Goal: Navigation & Orientation: Find specific page/section

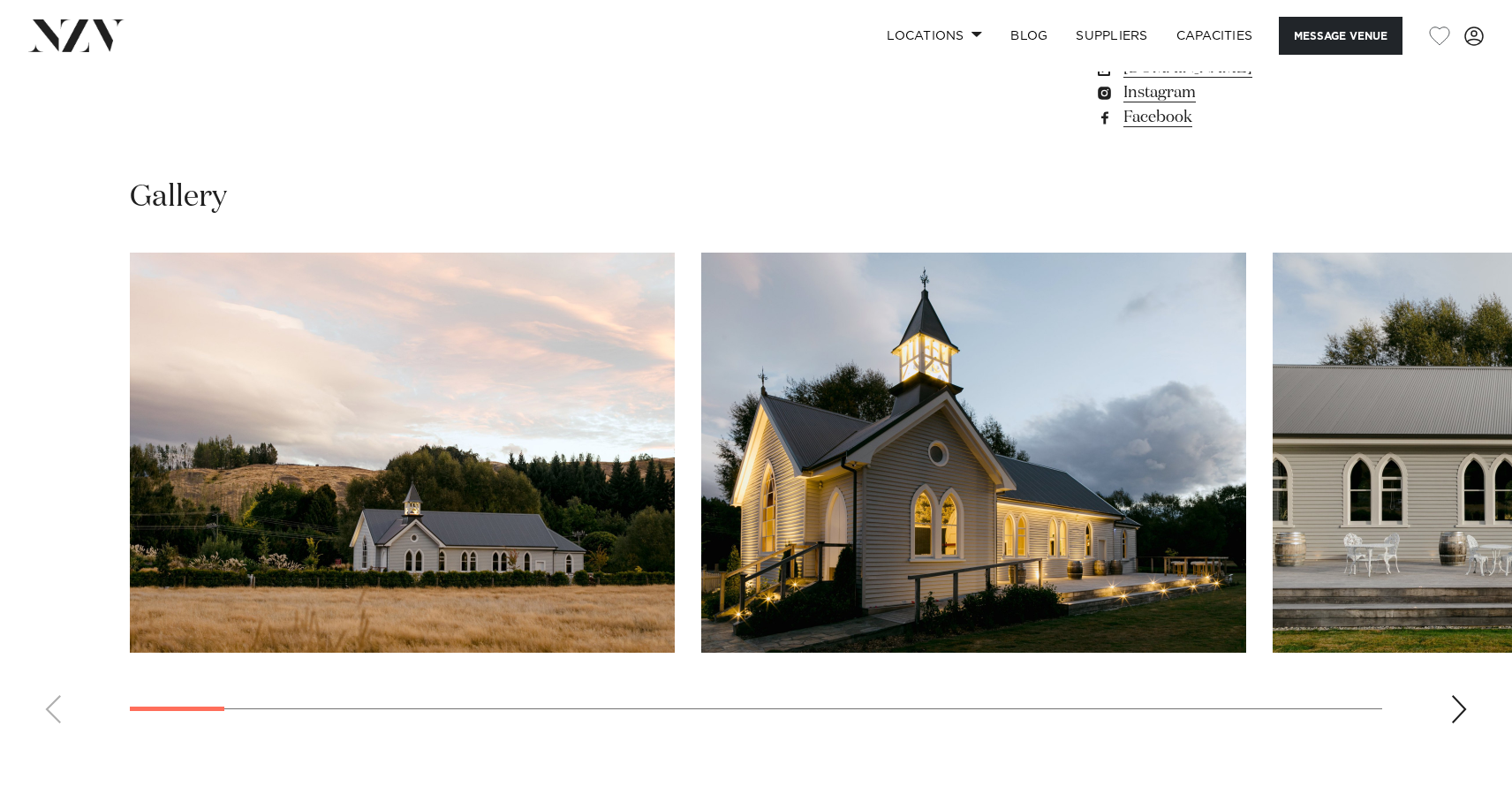
scroll to position [1545, 0]
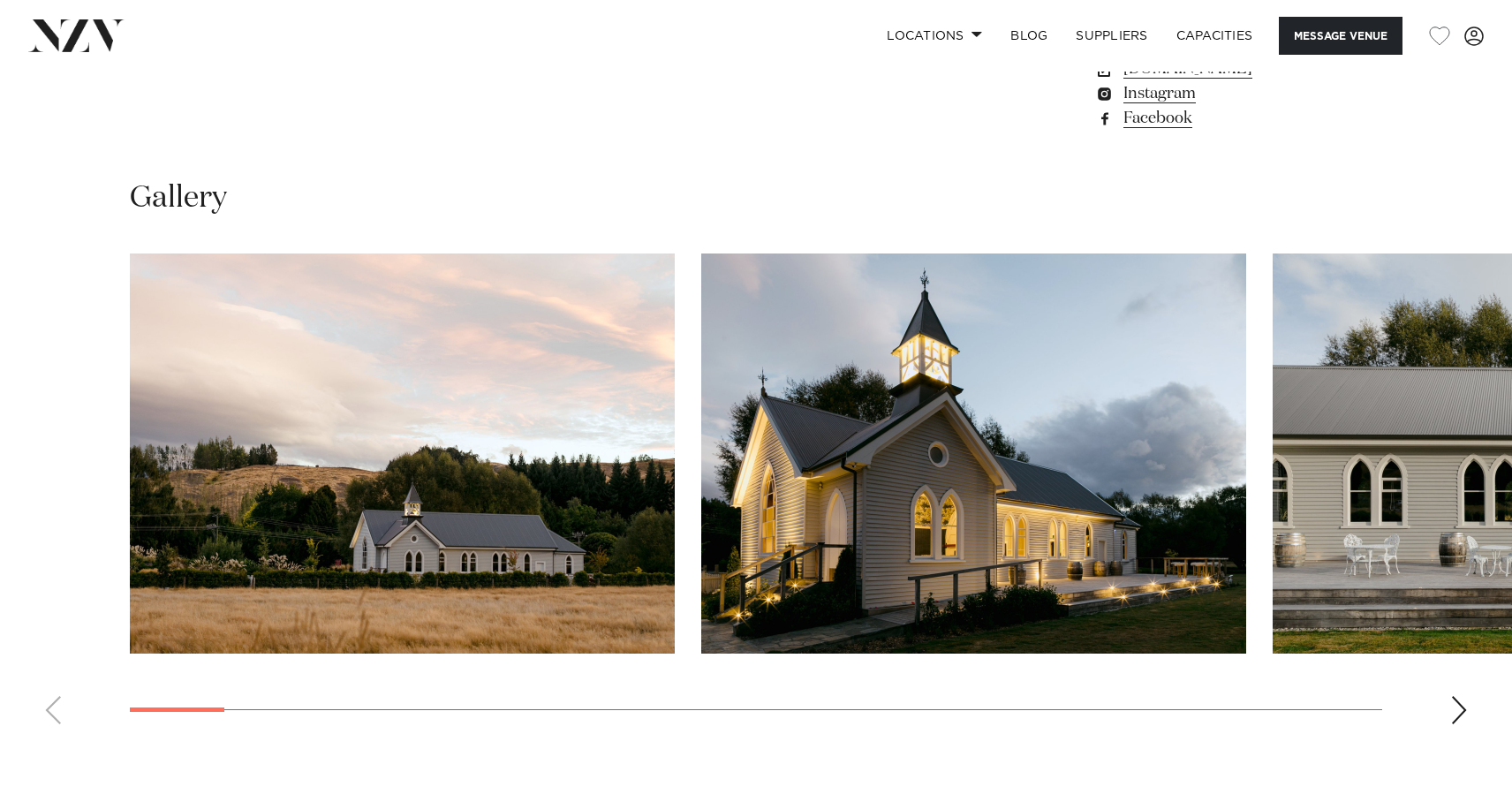
click at [1459, 712] on div "Next slide" at bounding box center [1459, 709] width 18 height 28
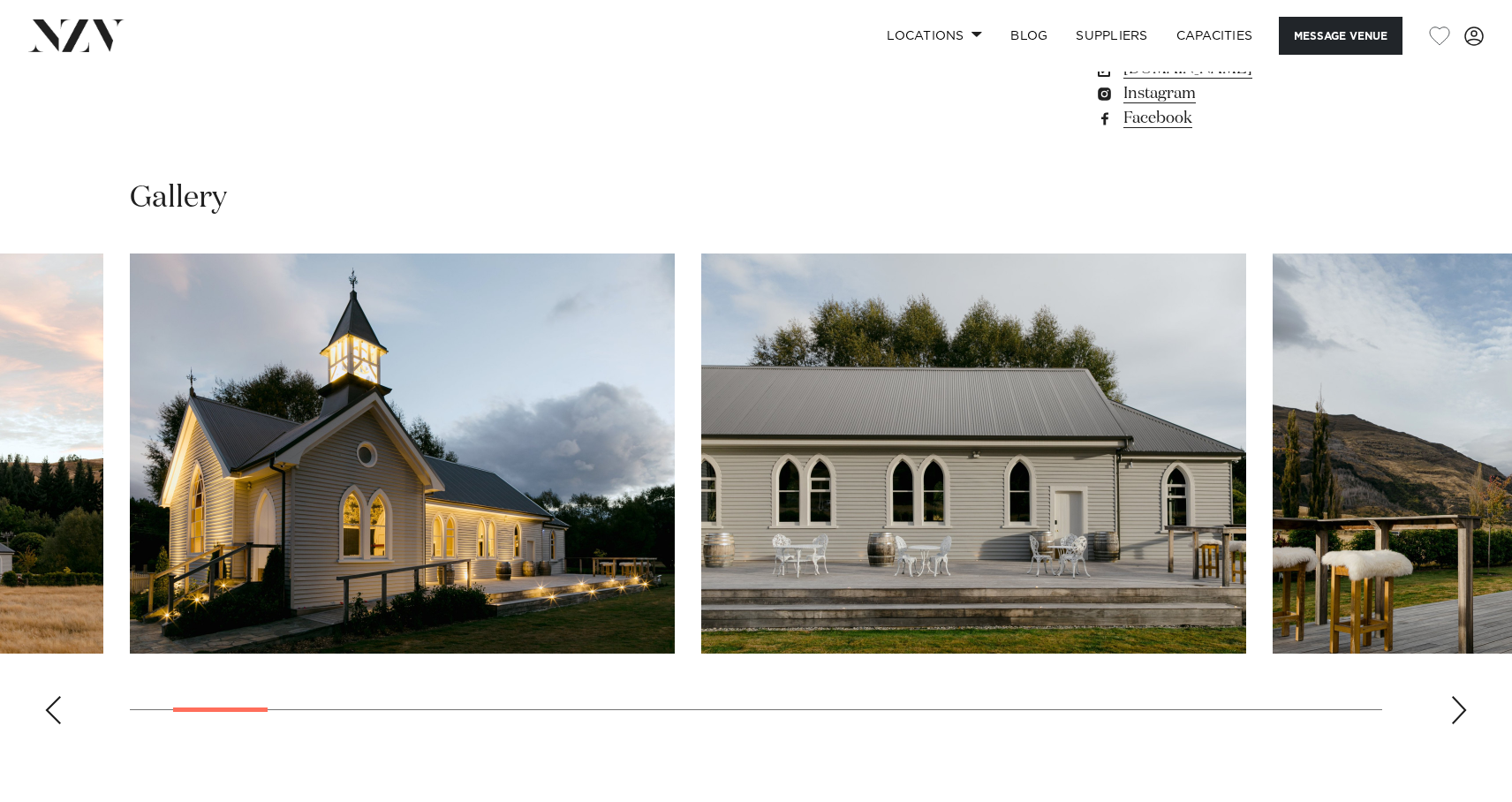
click at [1459, 712] on div "Next slide" at bounding box center [1459, 709] width 18 height 28
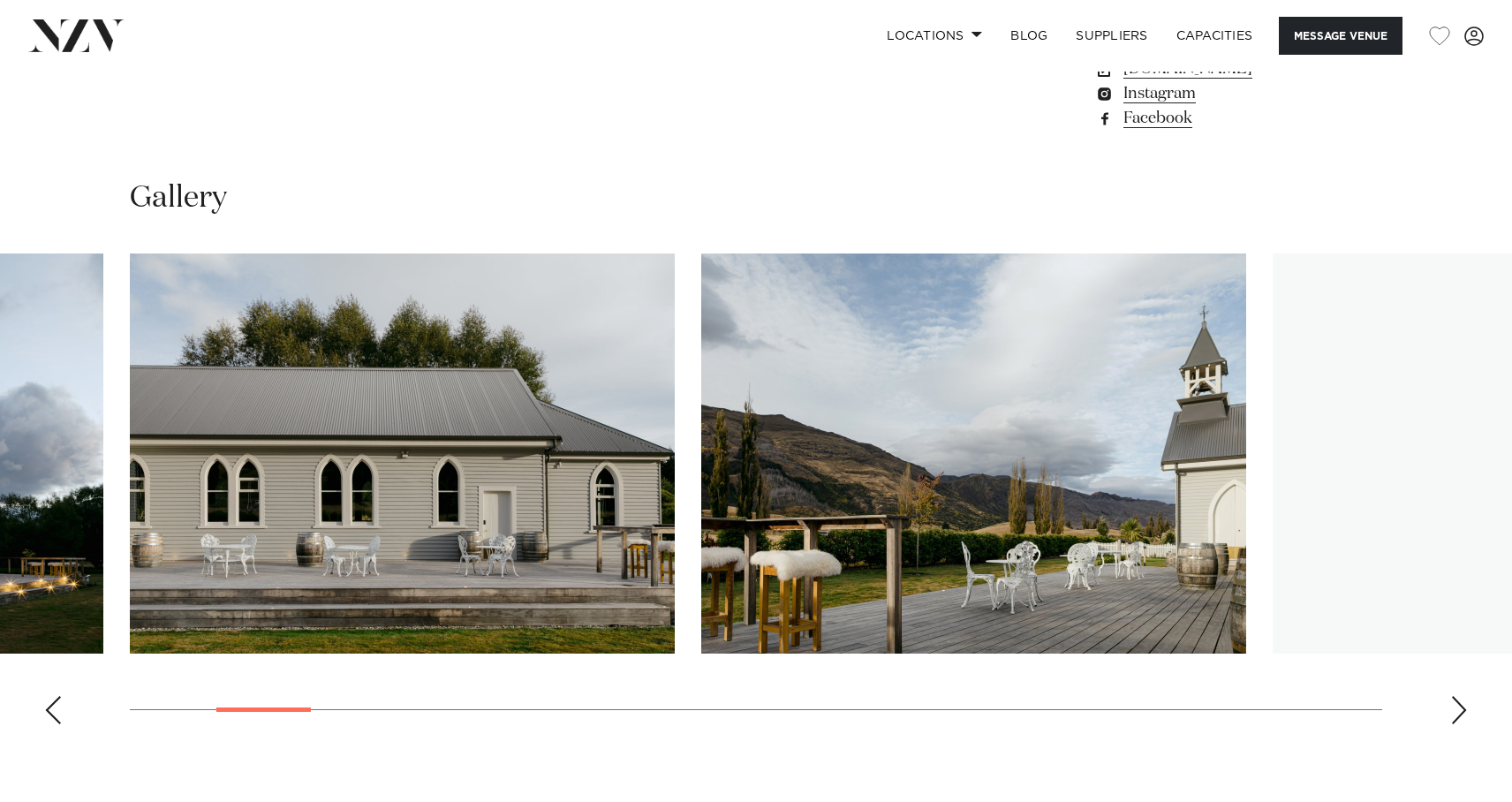
click at [1459, 712] on div "Next slide" at bounding box center [1459, 709] width 18 height 28
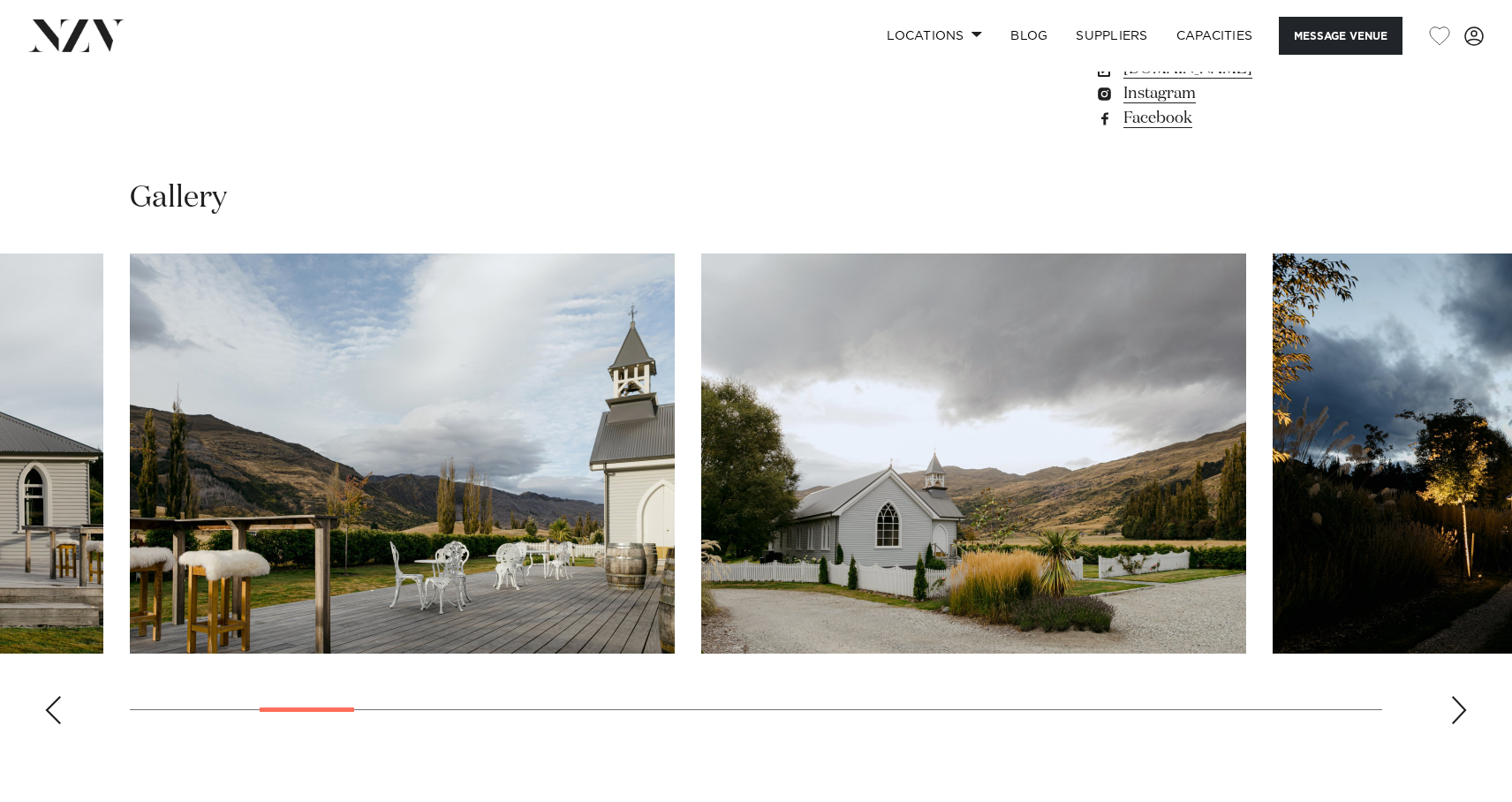
click at [1459, 712] on div "Next slide" at bounding box center [1459, 709] width 18 height 28
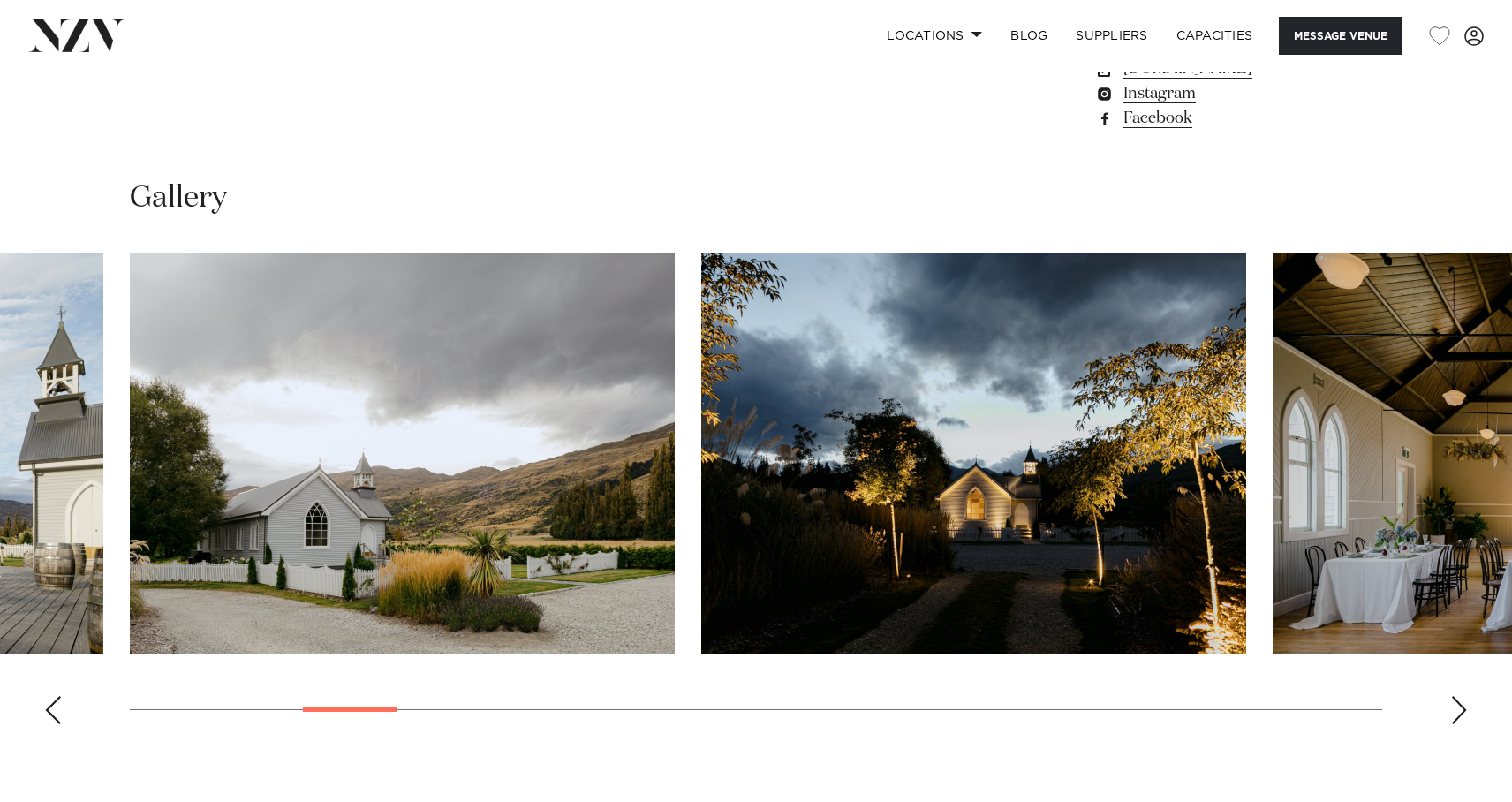
click at [1459, 712] on div "Next slide" at bounding box center [1459, 709] width 18 height 28
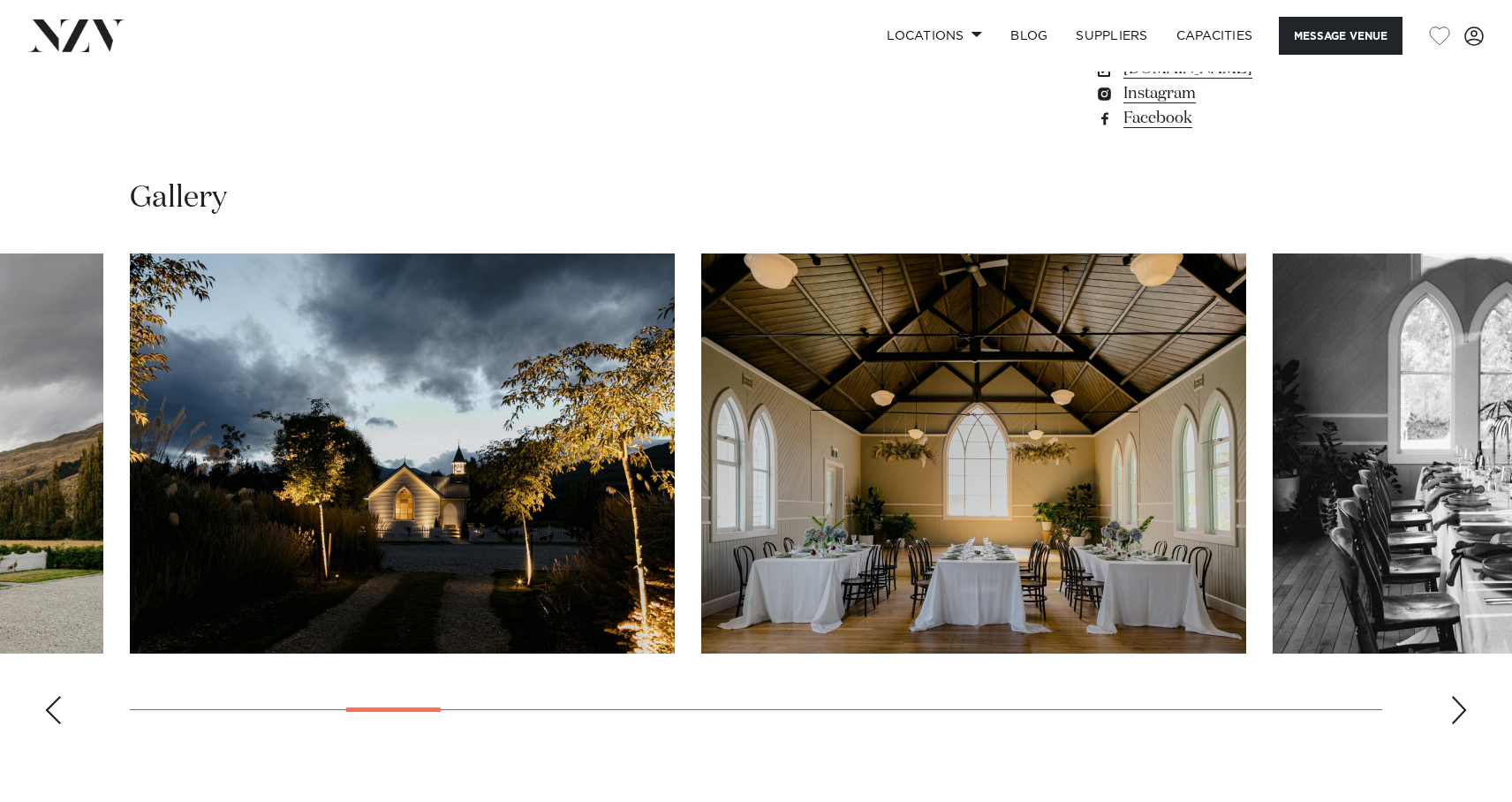
click at [1459, 712] on div "Next slide" at bounding box center [1459, 709] width 18 height 28
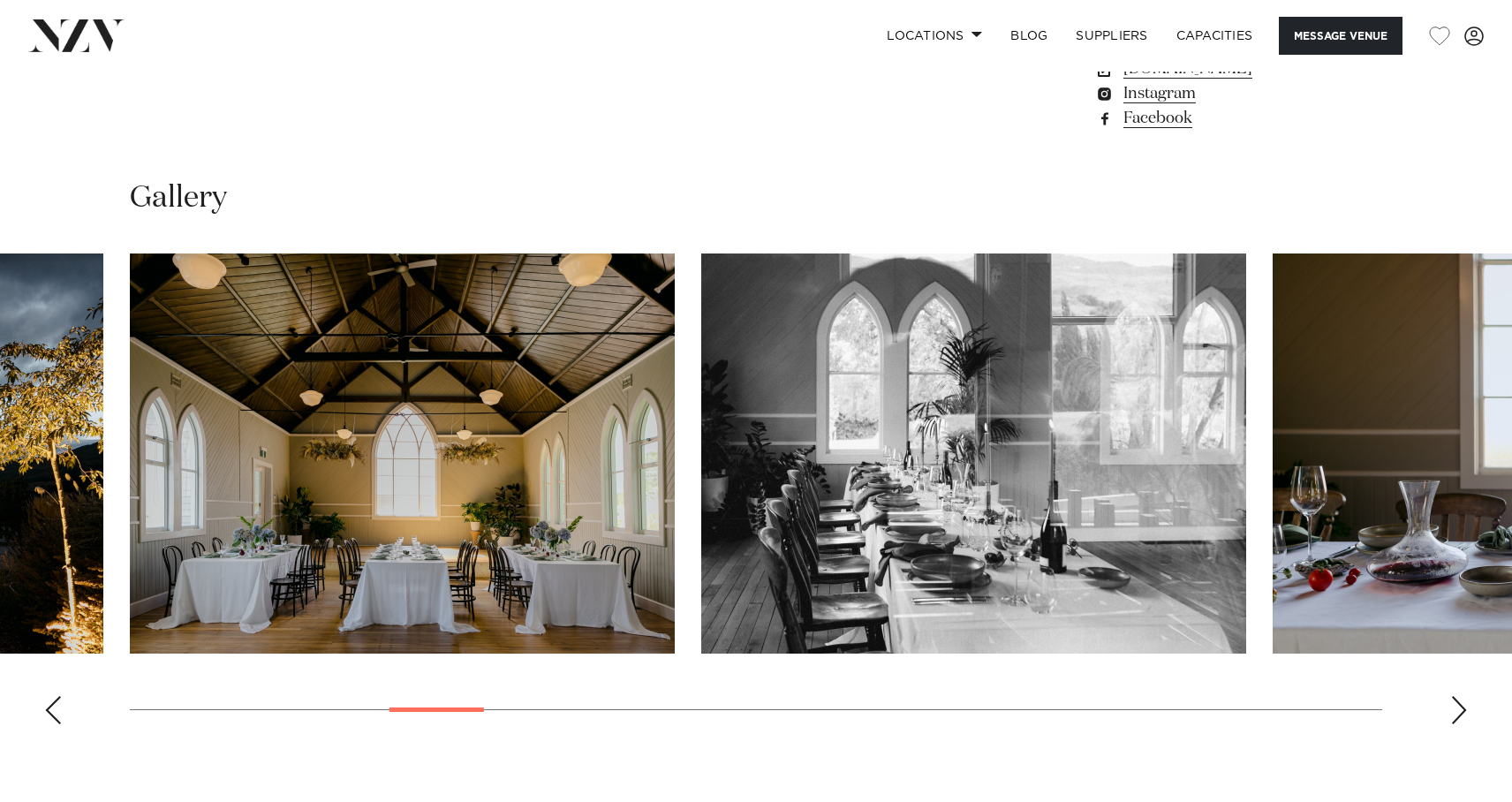
click at [1459, 712] on div "Next slide" at bounding box center [1459, 709] width 18 height 28
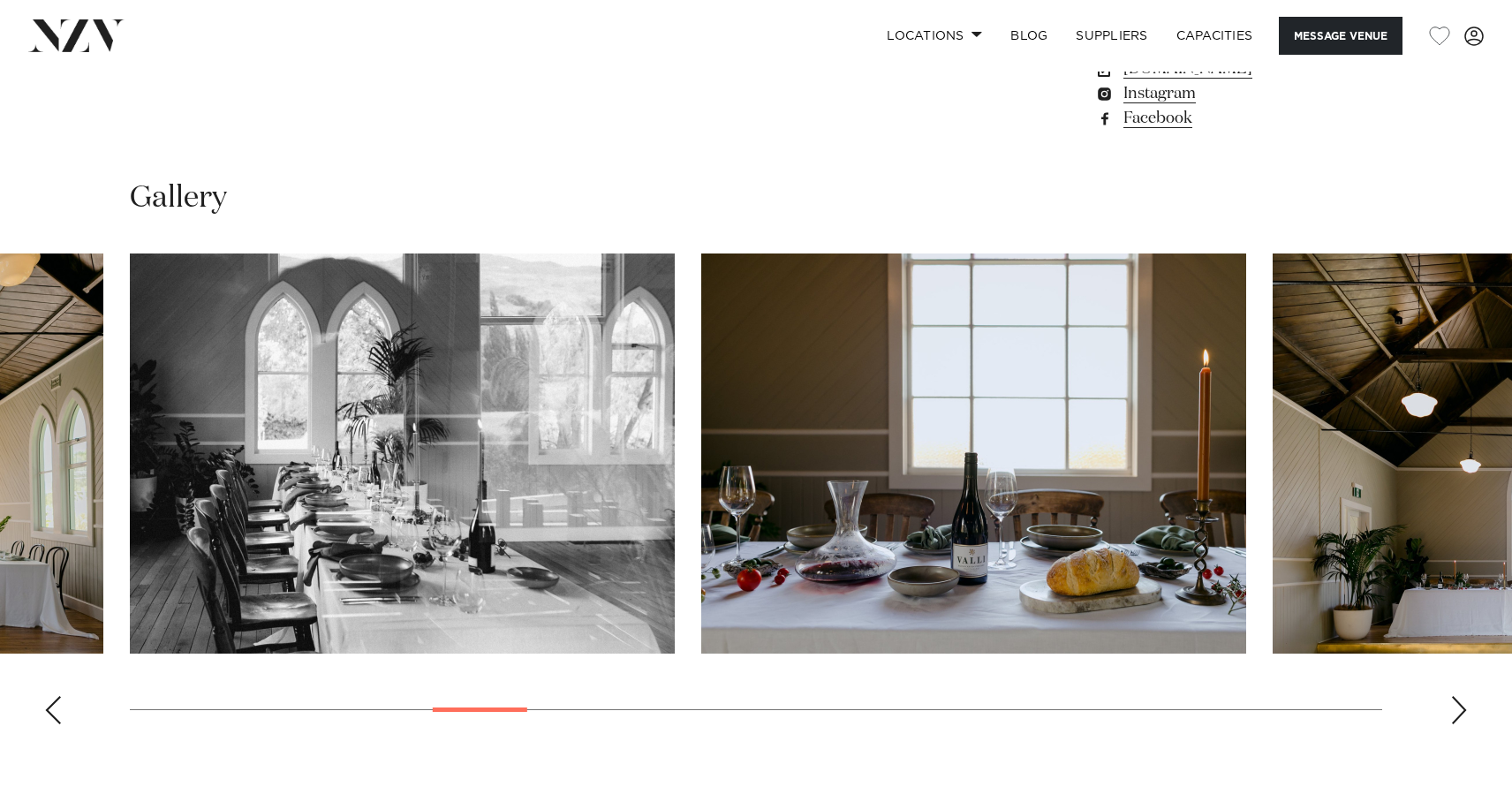
click at [1459, 712] on div "Next slide" at bounding box center [1459, 709] width 18 height 28
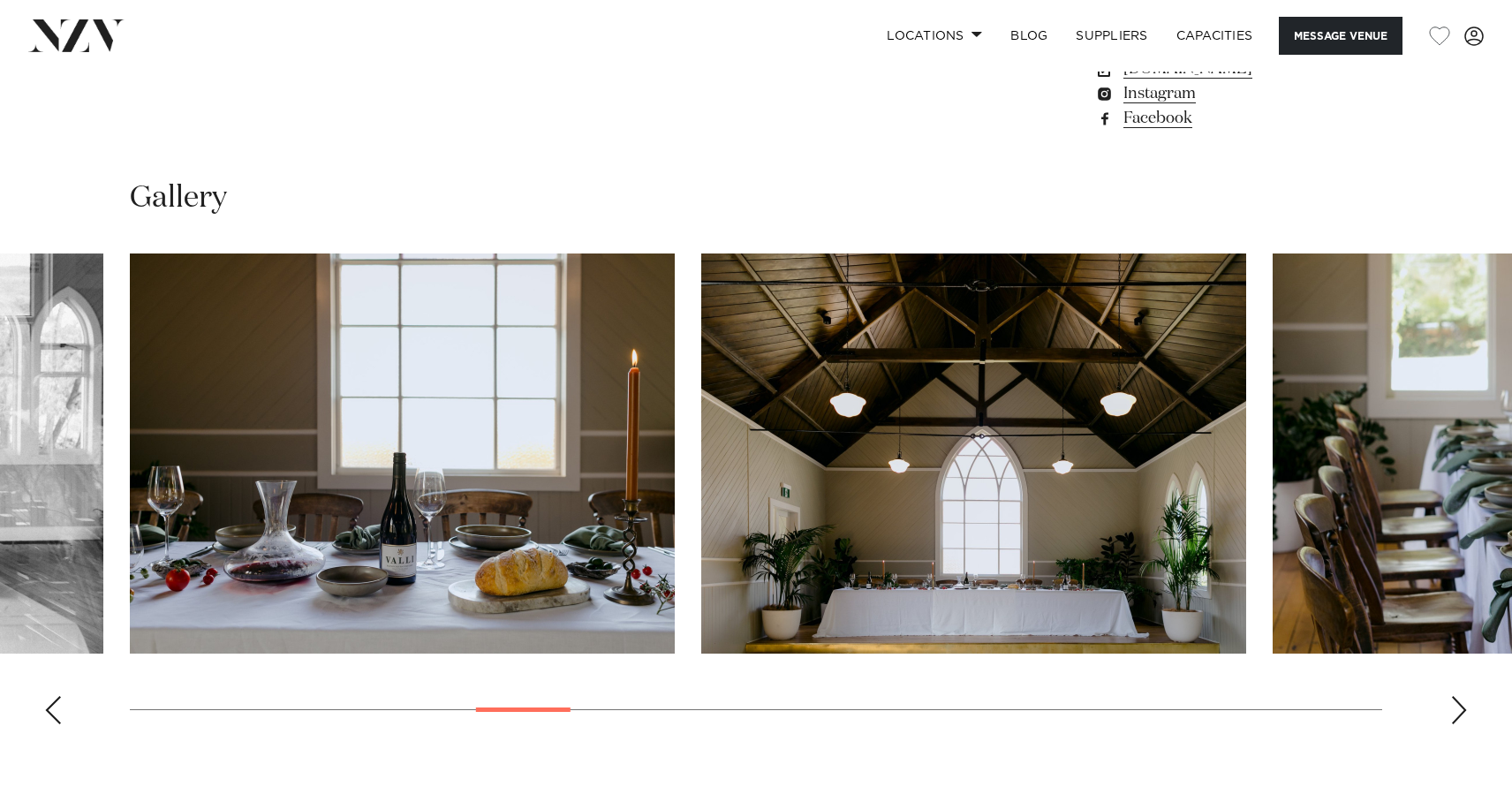
click at [1459, 712] on div "Next slide" at bounding box center [1459, 709] width 18 height 28
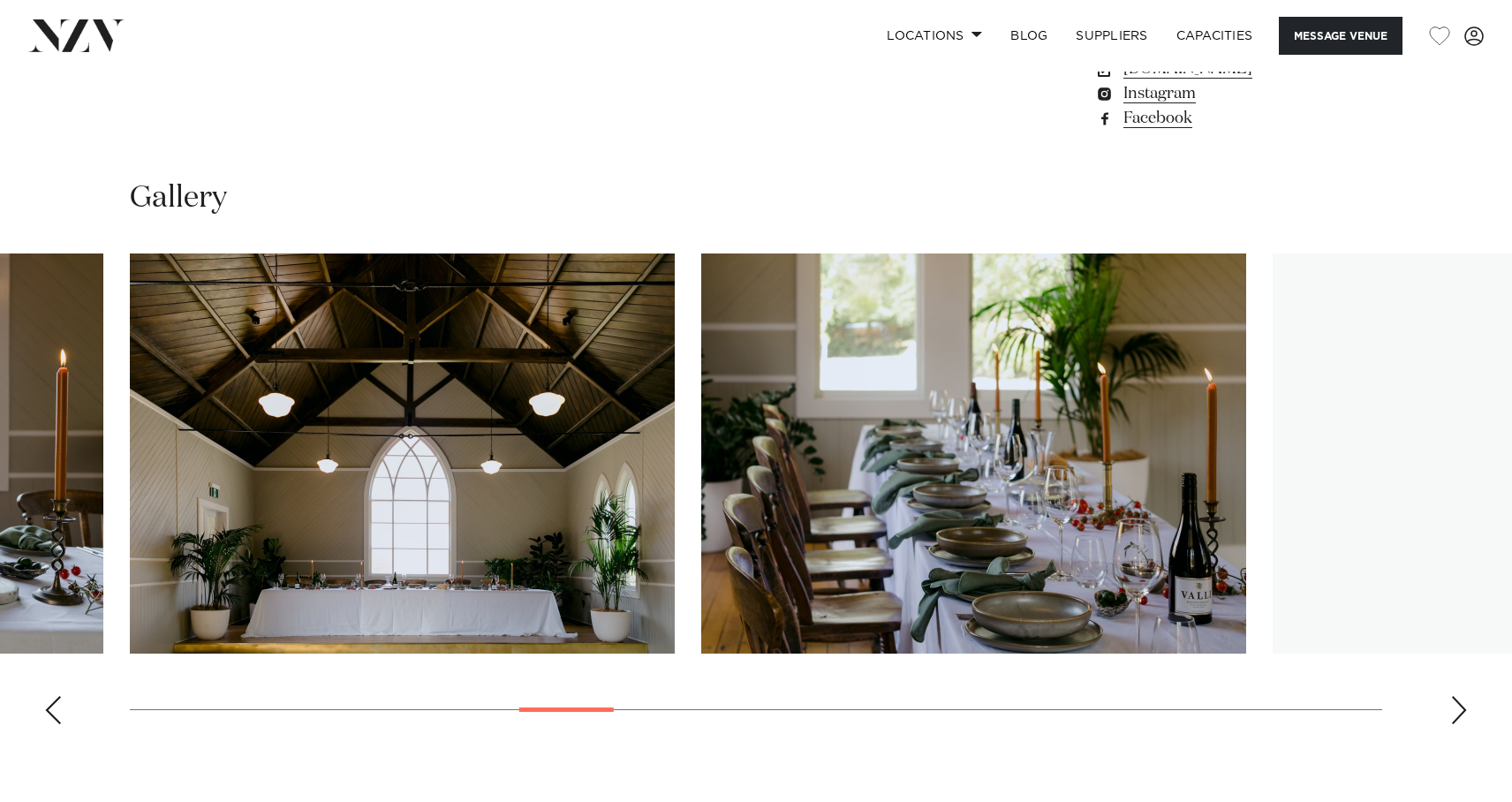
click at [1459, 712] on div "Next slide" at bounding box center [1459, 709] width 18 height 28
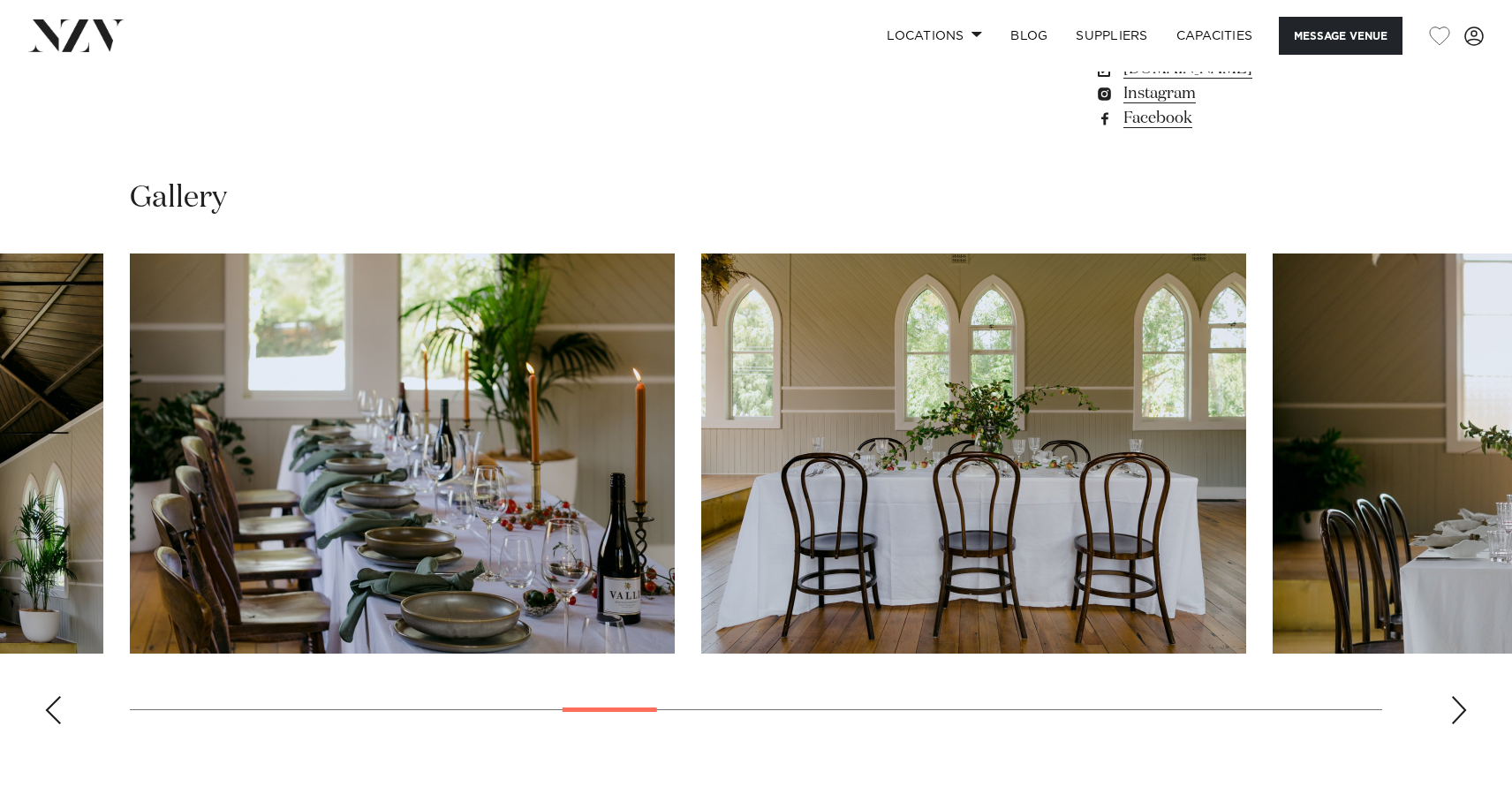
click at [1459, 712] on div "Next slide" at bounding box center [1459, 709] width 18 height 28
